Goal: Task Accomplishment & Management: Manage account settings

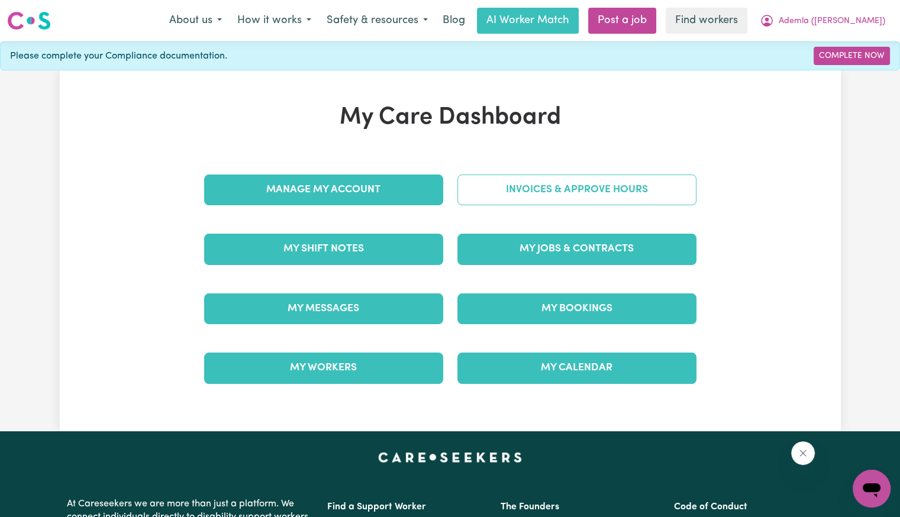
click at [509, 196] on link "Invoices & Approve Hours" at bounding box center [576, 190] width 239 height 31
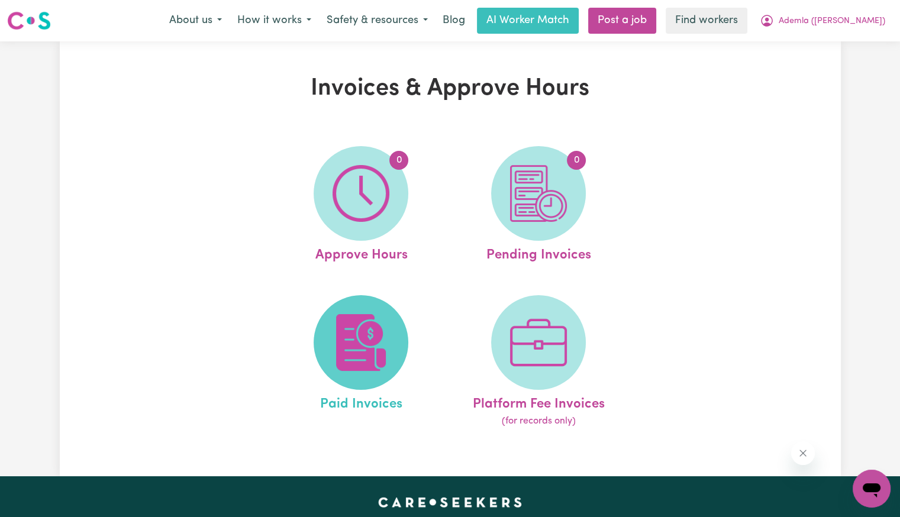
click at [402, 341] on span at bounding box center [361, 342] width 95 height 95
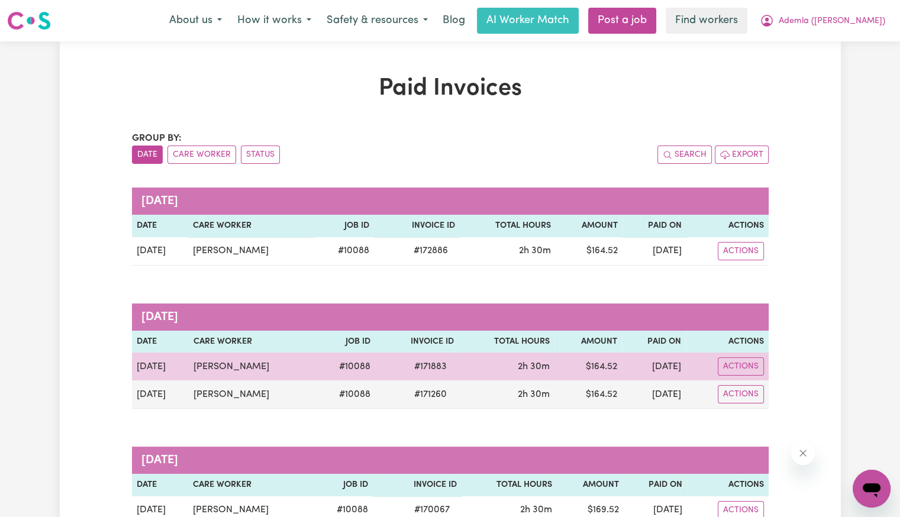
click at [421, 367] on span "# 171883" at bounding box center [430, 367] width 47 height 14
click at [418, 366] on span "# 171883" at bounding box center [430, 367] width 47 height 14
click at [407, 363] on span "# 171883" at bounding box center [430, 367] width 47 height 14
click at [408, 363] on span "# 171883" at bounding box center [430, 367] width 47 height 14
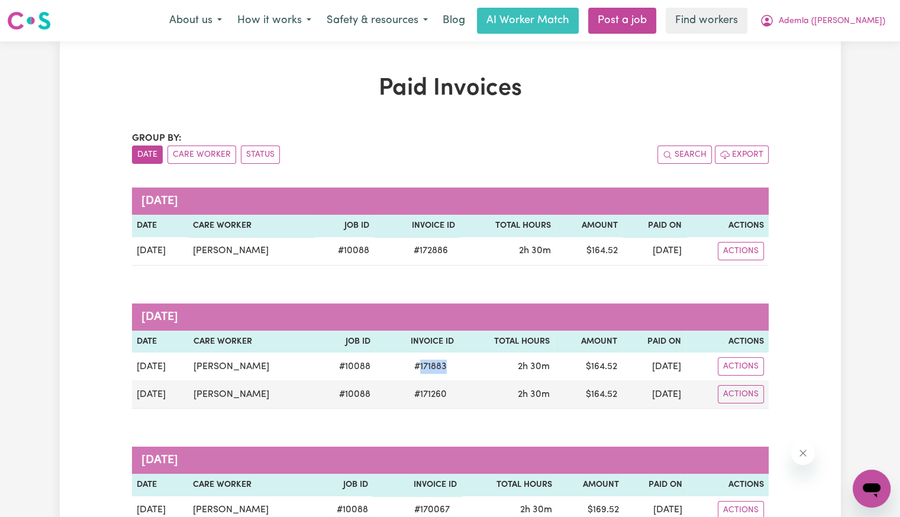
copy span "171883"
click at [861, 27] on span "Ademla ([PERSON_NAME])" at bounding box center [831, 21] width 106 height 13
click at [841, 73] on link "Logout" at bounding box center [845, 68] width 93 height 22
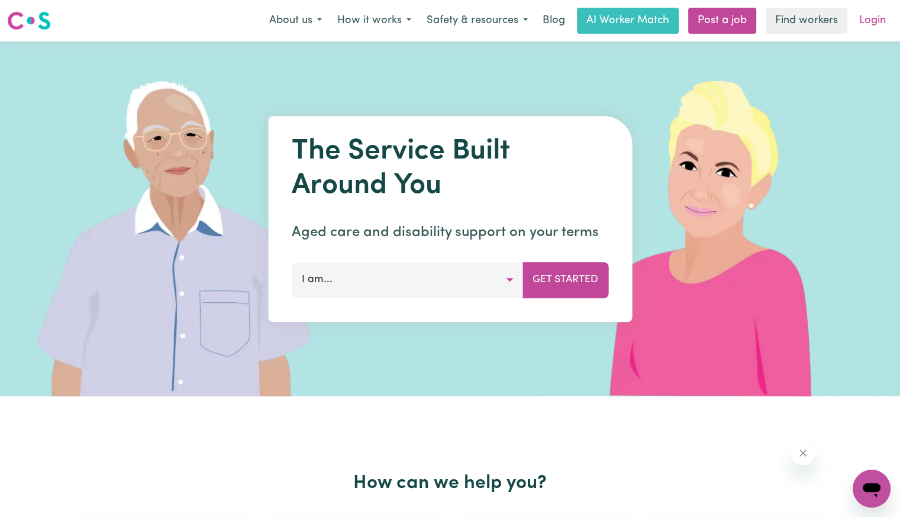
click at [861, 28] on link "Login" at bounding box center [872, 21] width 41 height 26
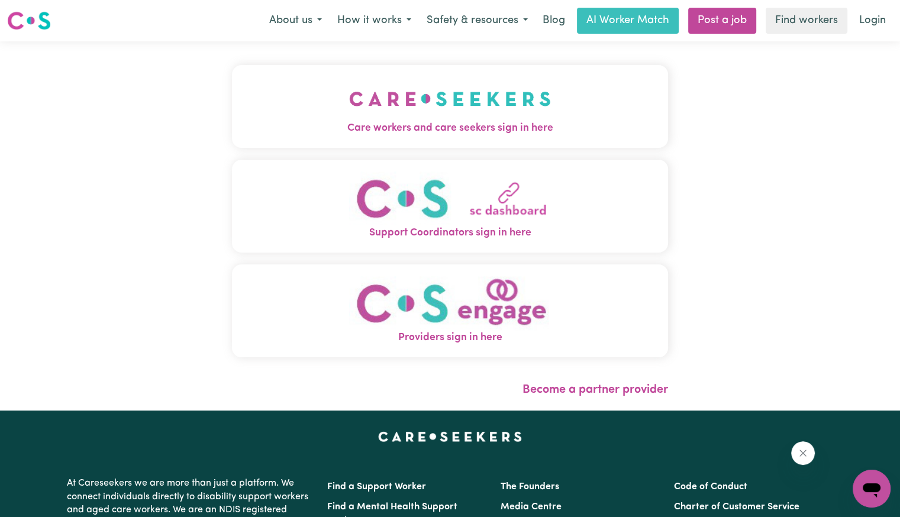
click at [445, 109] on button "Care workers and care seekers sign in here" at bounding box center [450, 106] width 436 height 83
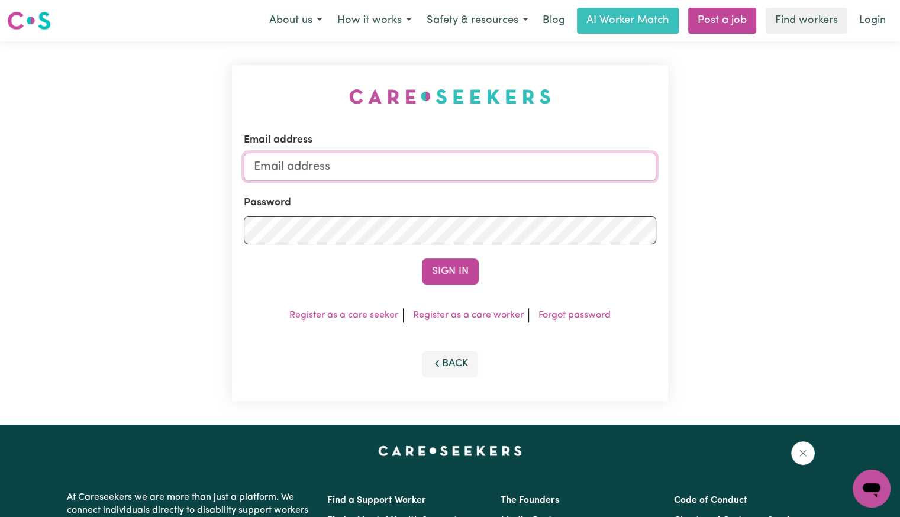
click at [425, 171] on input "Email address" at bounding box center [450, 167] width 412 height 28
drag, startPoint x: 316, startPoint y: 162, endPoint x: 374, endPoint y: 161, distance: 57.4
click at [375, 161] on input "[EMAIL_ADDRESS][DOMAIN_NAME]" at bounding box center [450, 167] width 412 height 28
paste input "[PERSON_NAME]"
type input "[EMAIL_ADDRESS][DOMAIN_NAME]"
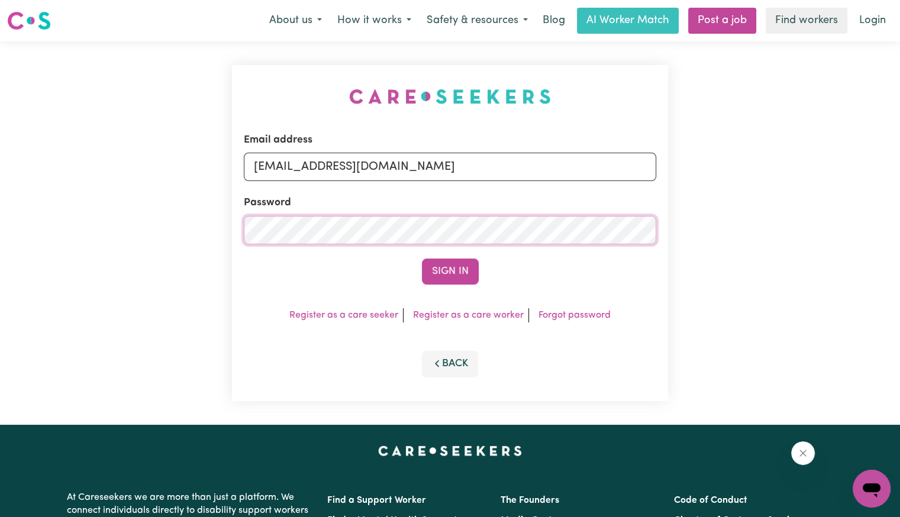
click at [422, 259] on button "Sign In" at bounding box center [450, 272] width 57 height 26
